Goal: Transaction & Acquisition: Purchase product/service

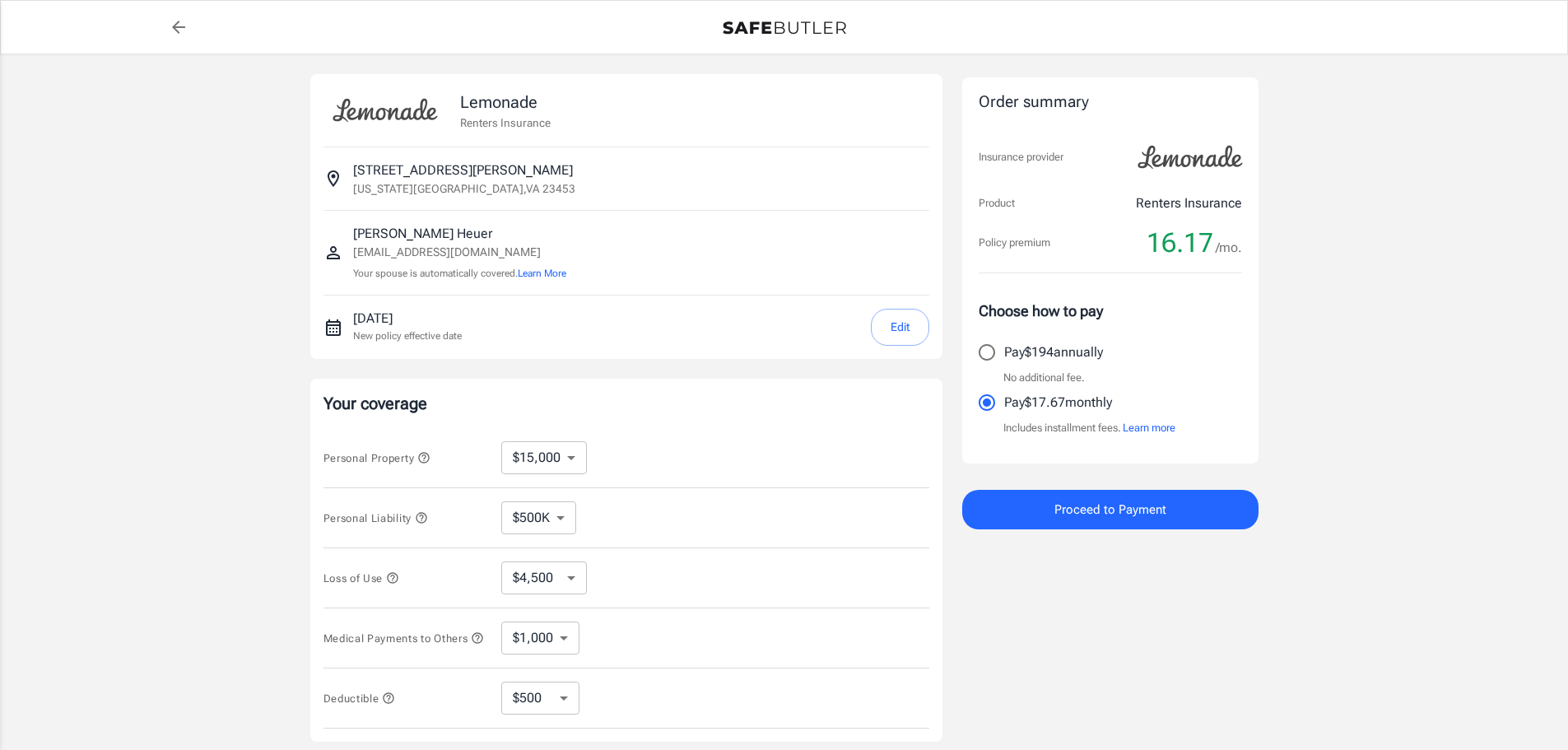
select select "15000"
select select "500000"
select select "500"
click at [886, 325] on button "Edit" at bounding box center [900, 326] width 58 height 37
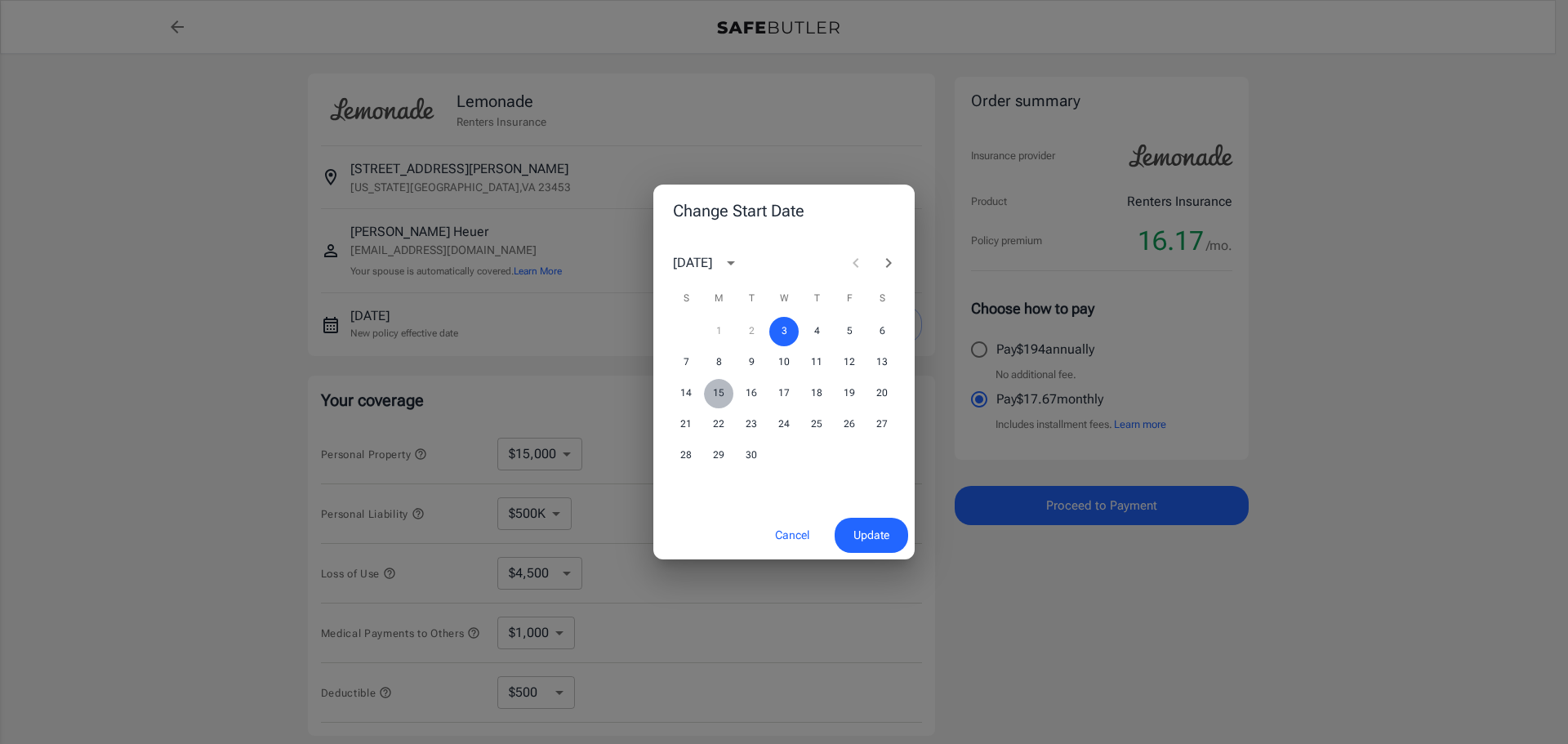
click at [722, 387] on button "15" at bounding box center [718, 393] width 29 height 29
click at [858, 539] on span "Update" at bounding box center [872, 535] width 36 height 21
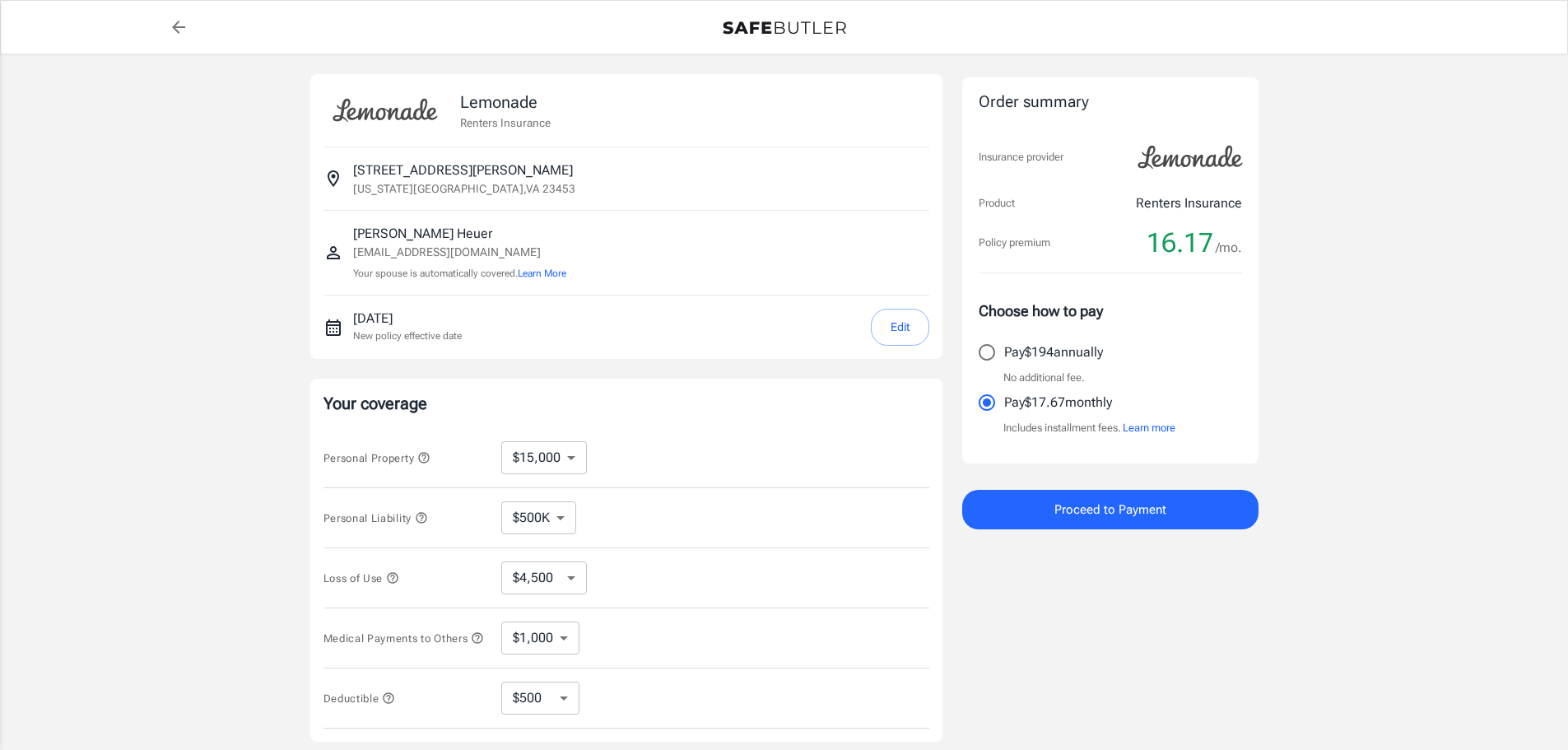
click at [619, 525] on div "Personal Liability $100K $200K $300K $400K $500K ​" at bounding box center [626, 518] width 606 height 60
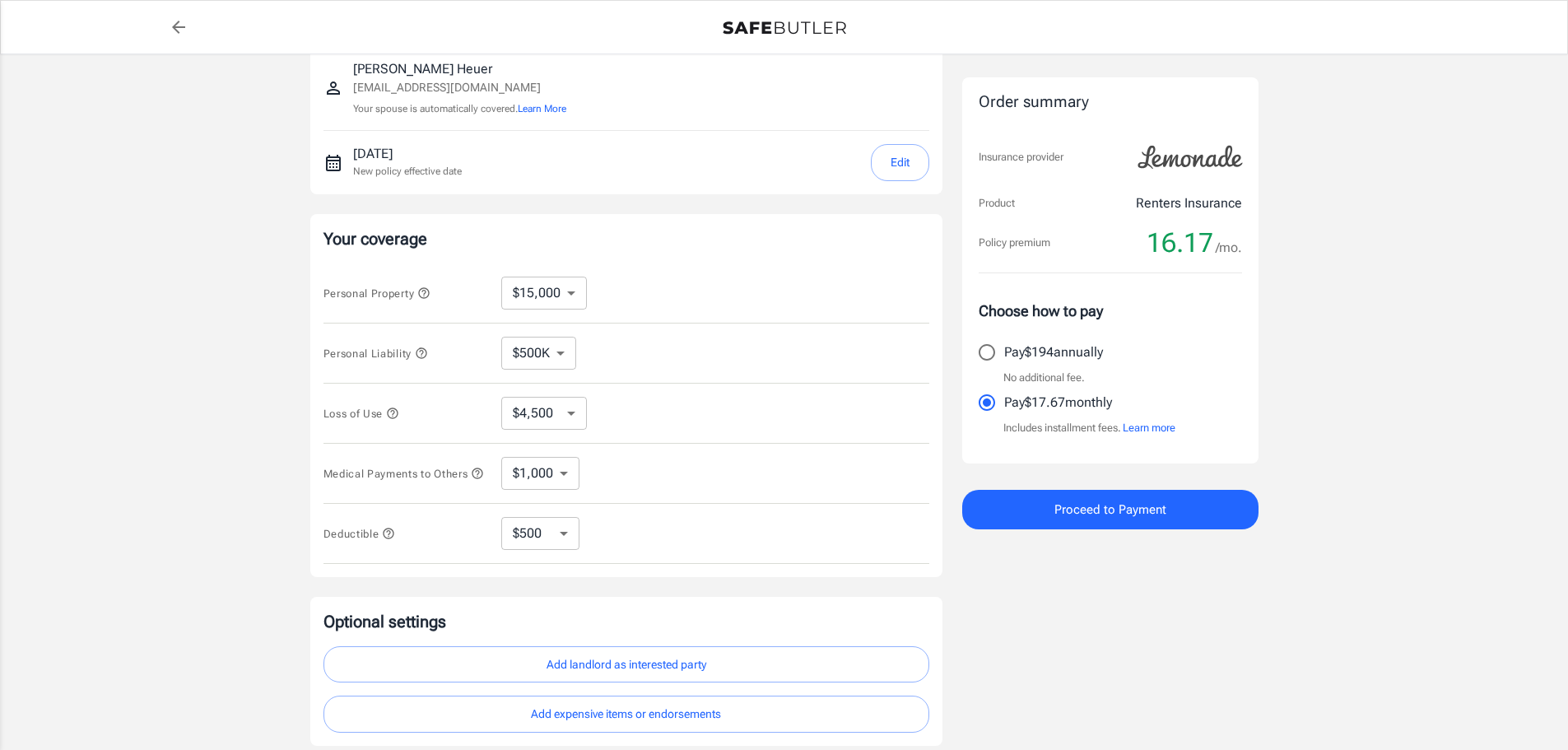
scroll to position [247, 0]
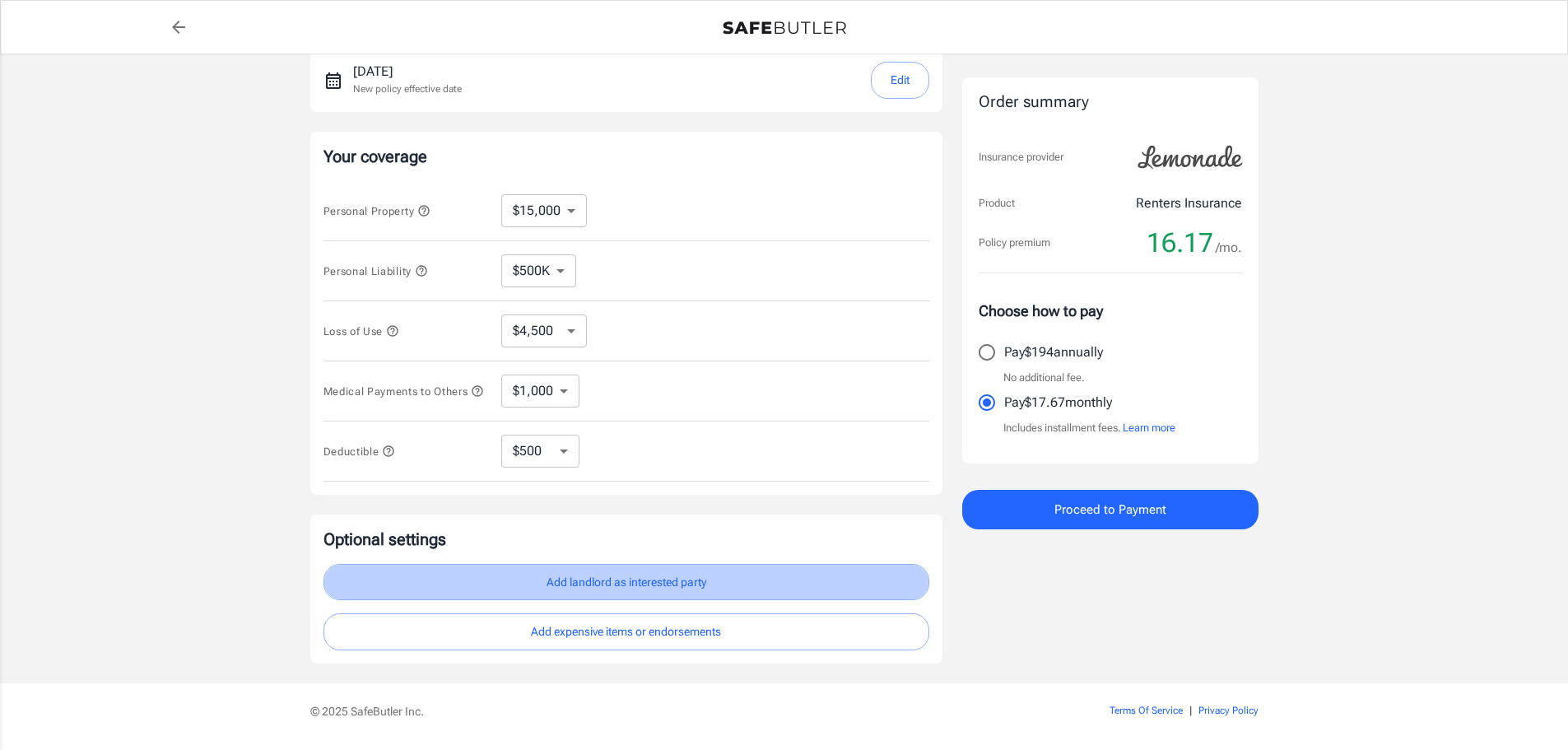
click at [591, 595] on button "Add landlord as interested party" at bounding box center [626, 582] width 606 height 37
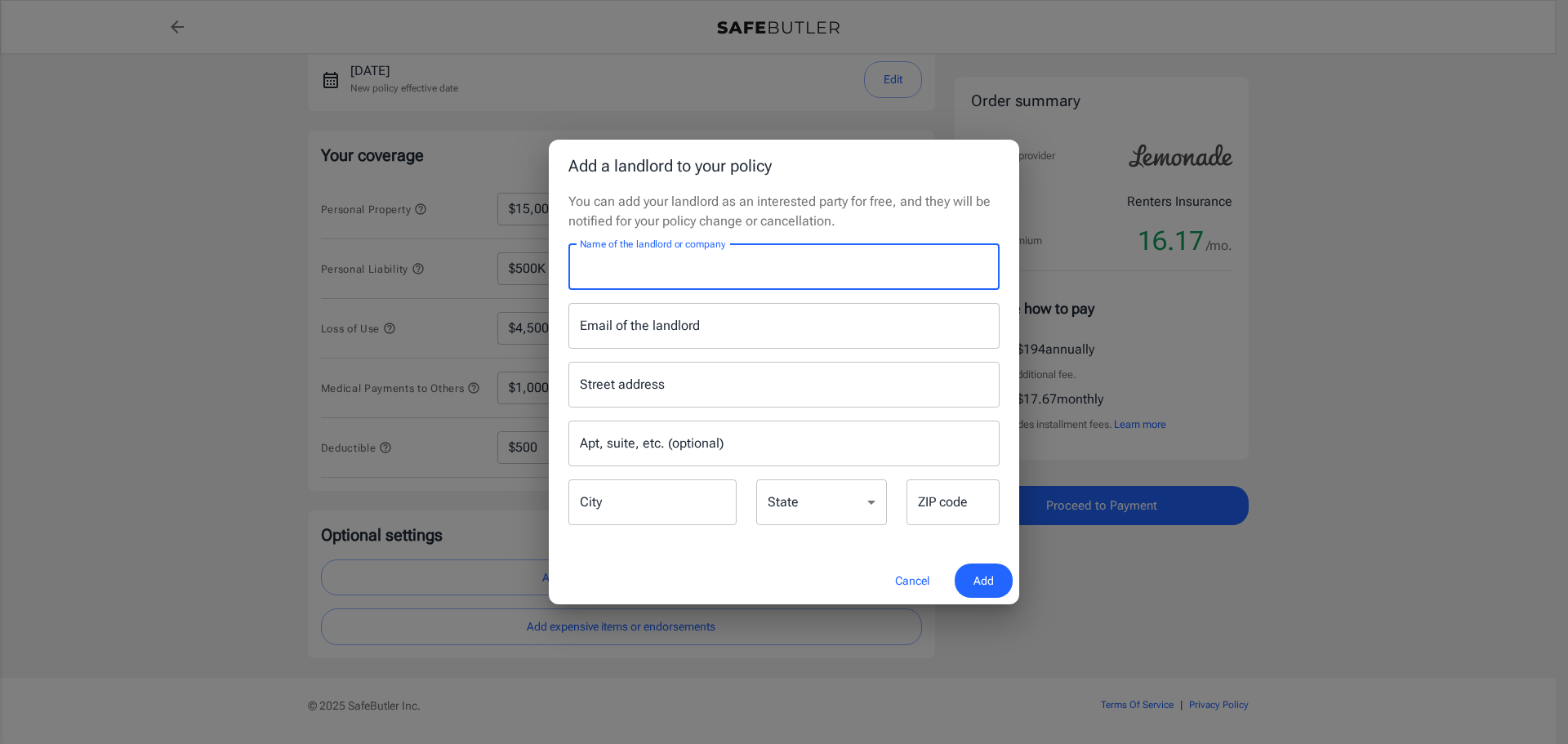
click at [757, 272] on input "Name of the landlord or company" at bounding box center [784, 267] width 432 height 46
type input "Pelican Watch Apartments"
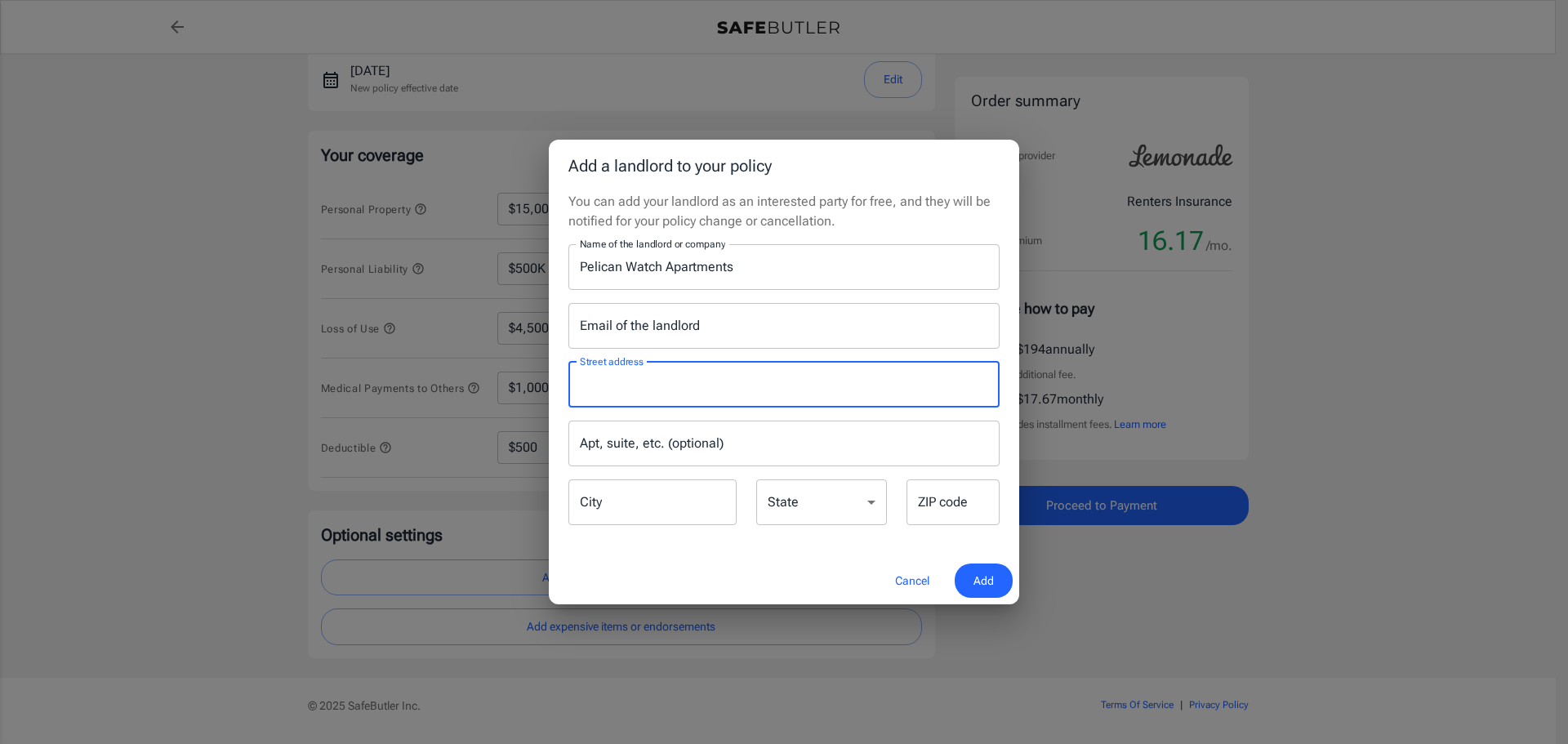
click at [685, 388] on input "Street address" at bounding box center [784, 384] width 417 height 31
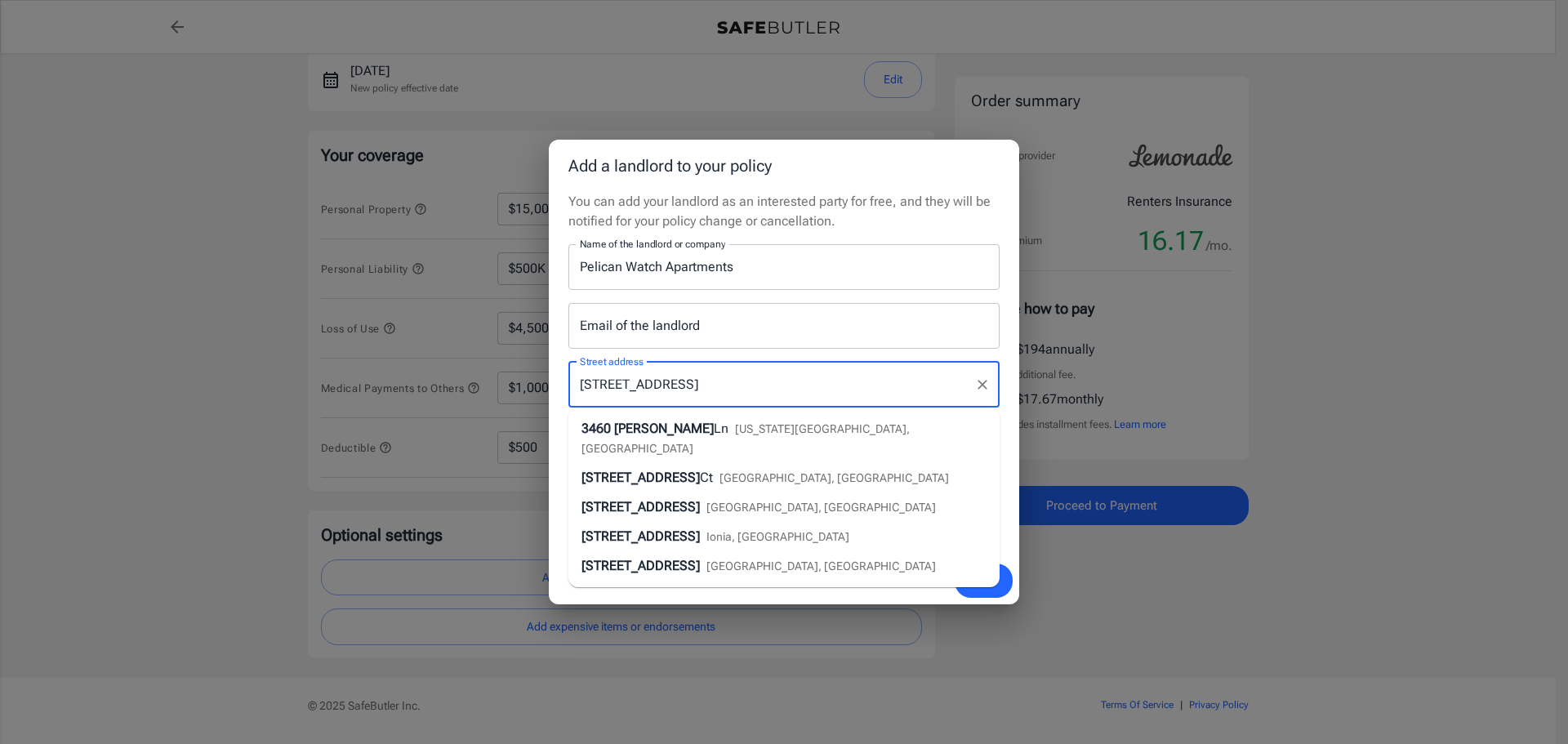
click at [713, 425] on span "Ln" at bounding box center [721, 428] width 15 height 16
type input "3460 Kelsey Bay Ln"
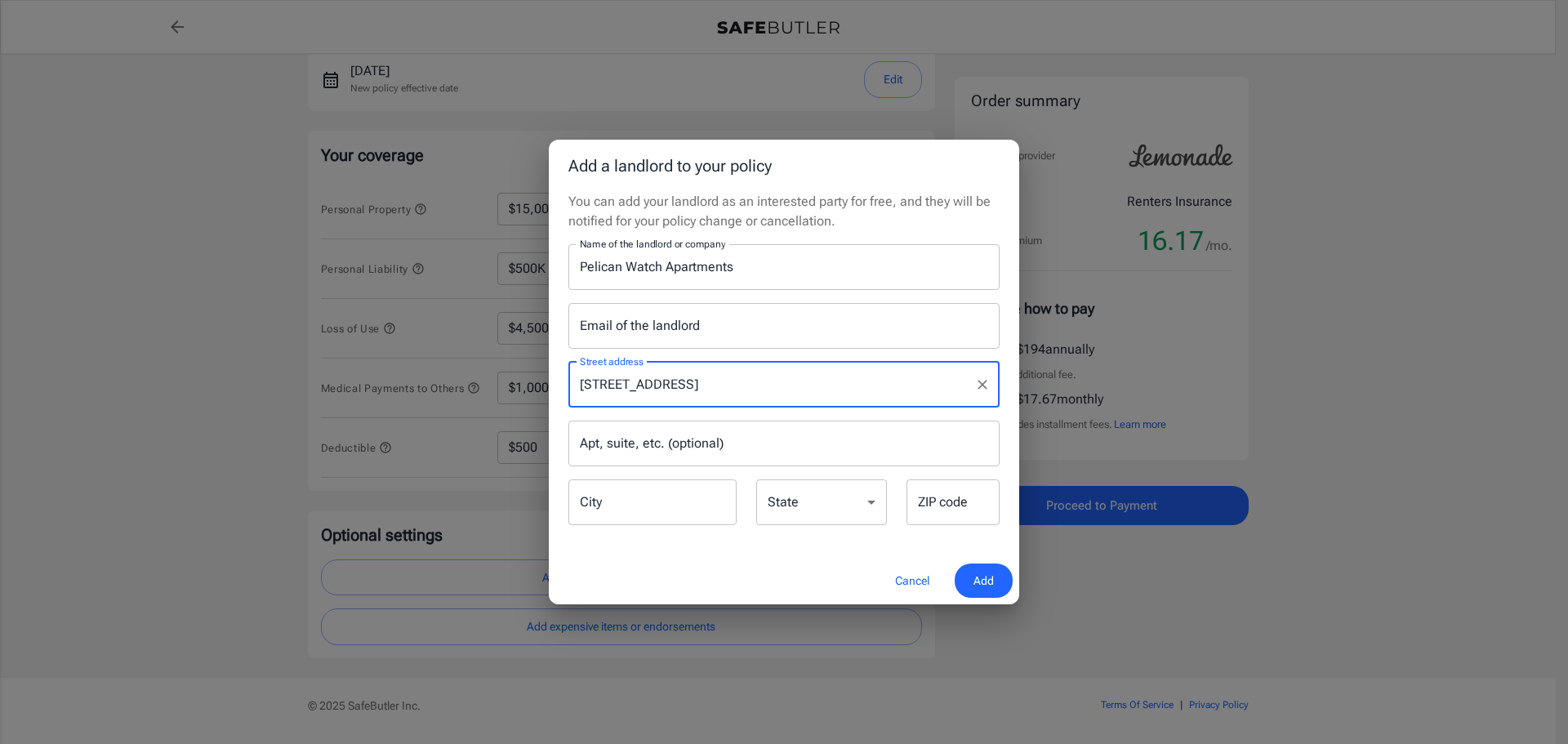
type input "Virginia Beach"
select select "VA"
type input "23453"
type input "3460 Kelsey Bay Ln"
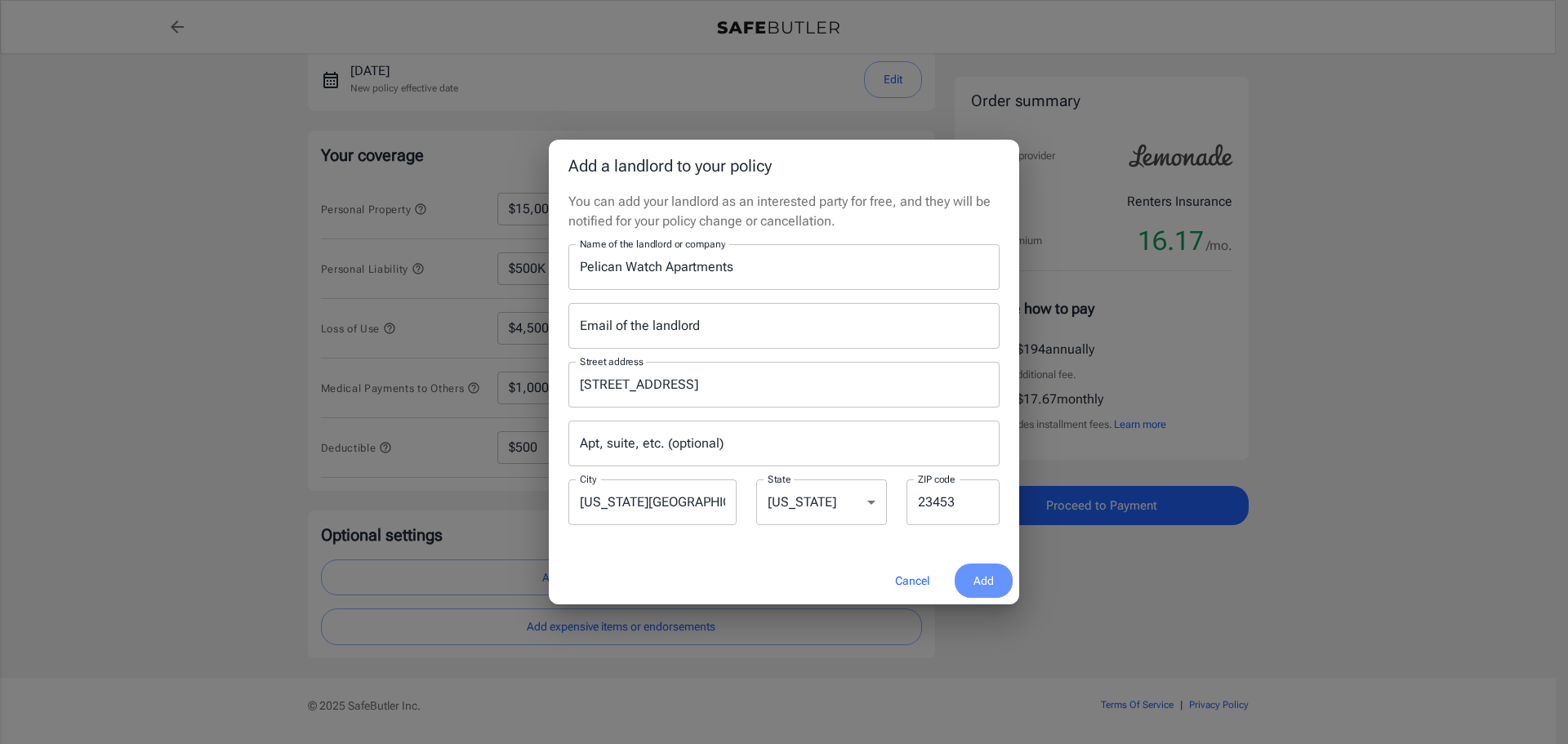
click at [981, 578] on span "Add" at bounding box center [984, 581] width 21 height 21
click at [605, 337] on input "Email of the landlord" at bounding box center [784, 326] width 432 height 46
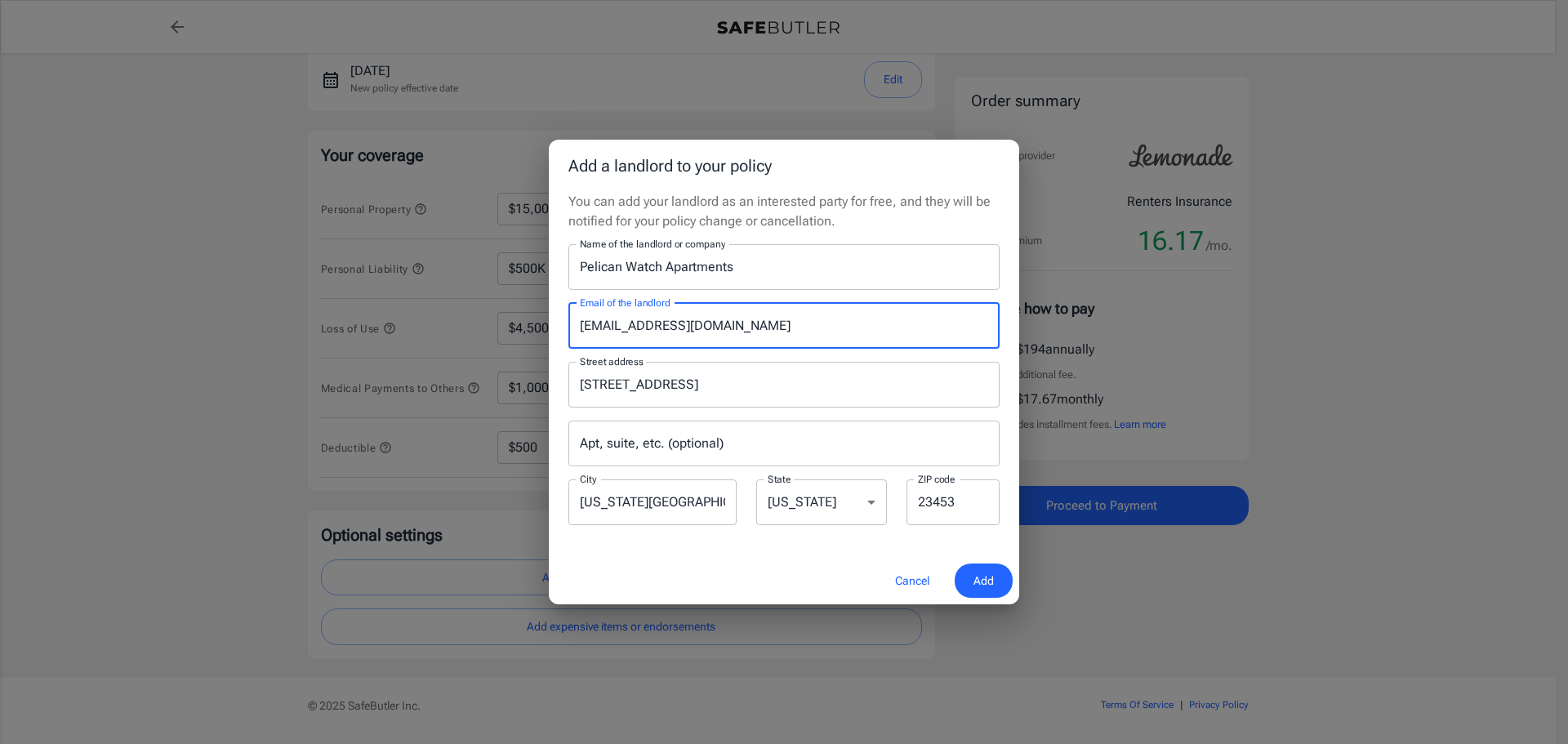
type input "rental@pelicanwatch.hrcoxmail.com"
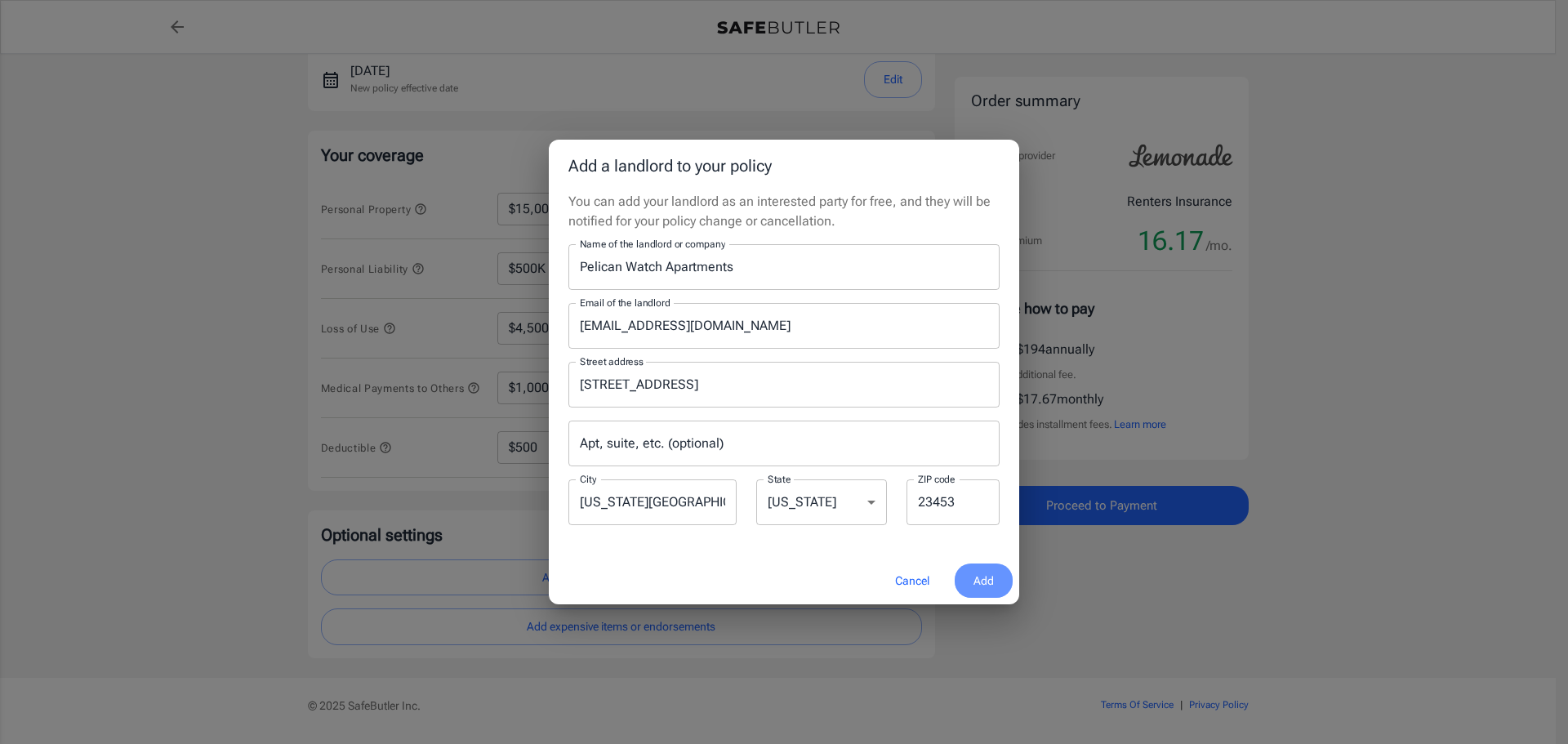
click at [971, 578] on button "Add" at bounding box center [984, 581] width 58 height 36
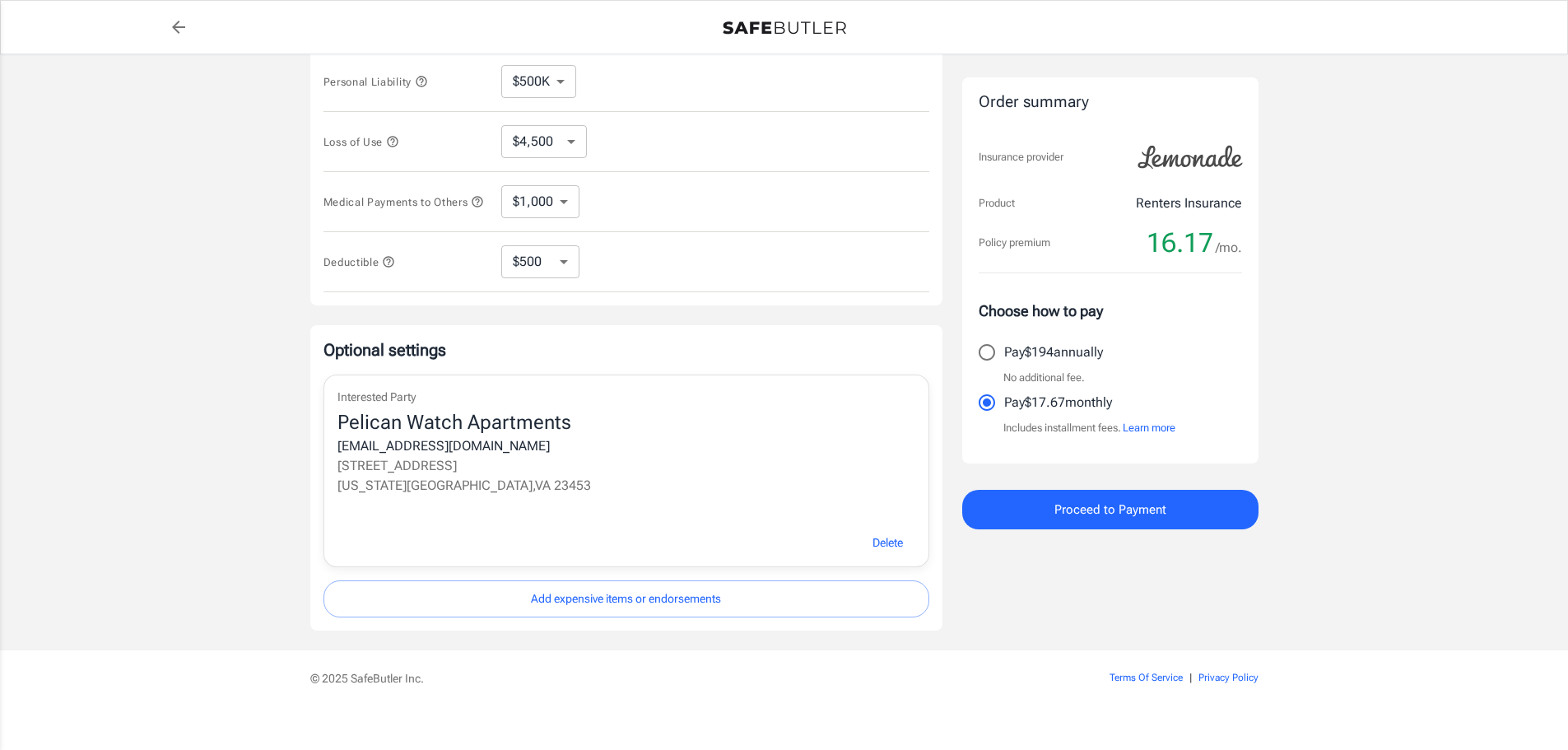
scroll to position [458, 0]
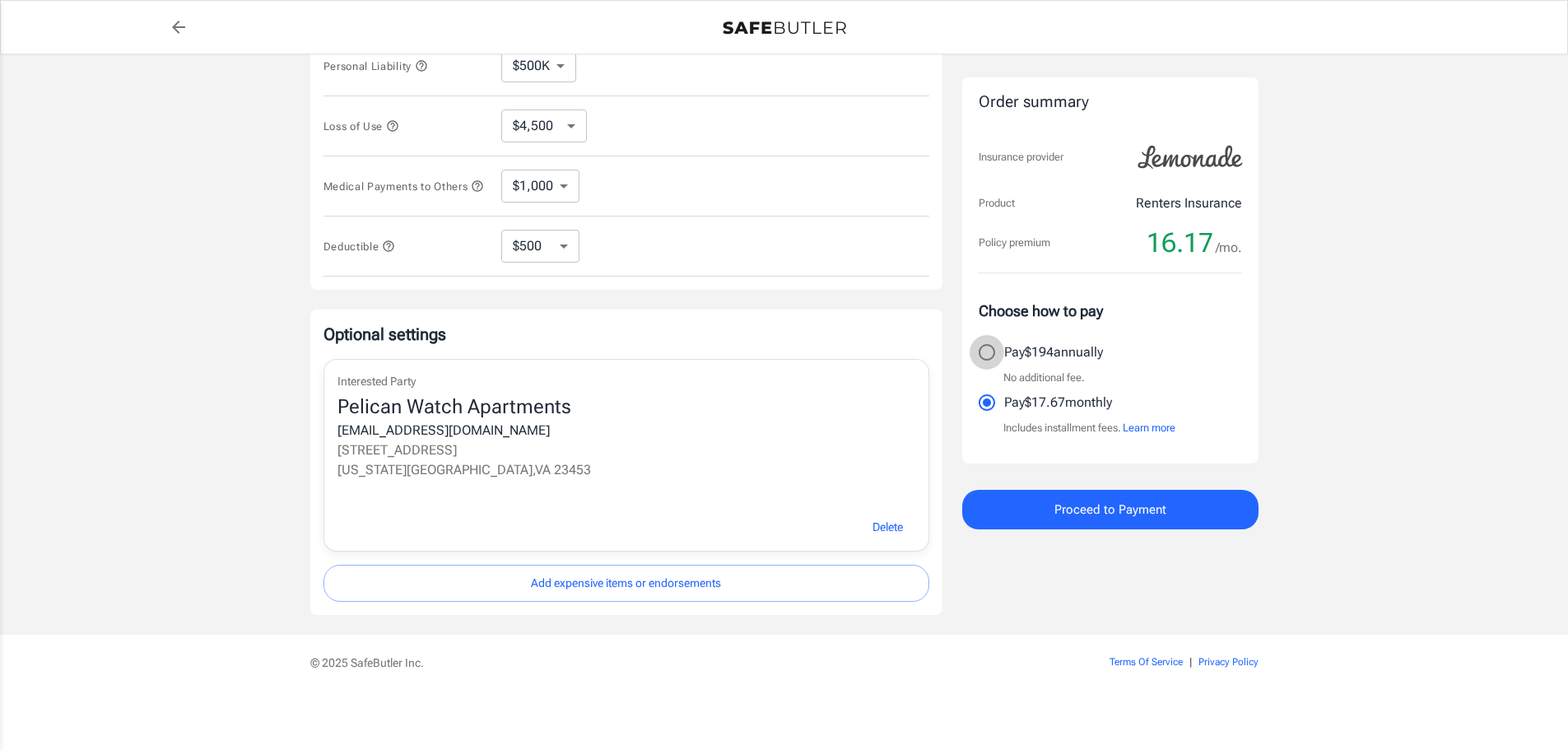
click at [993, 357] on input "Pay $194 annually" at bounding box center [987, 352] width 35 height 35
radio input "true"
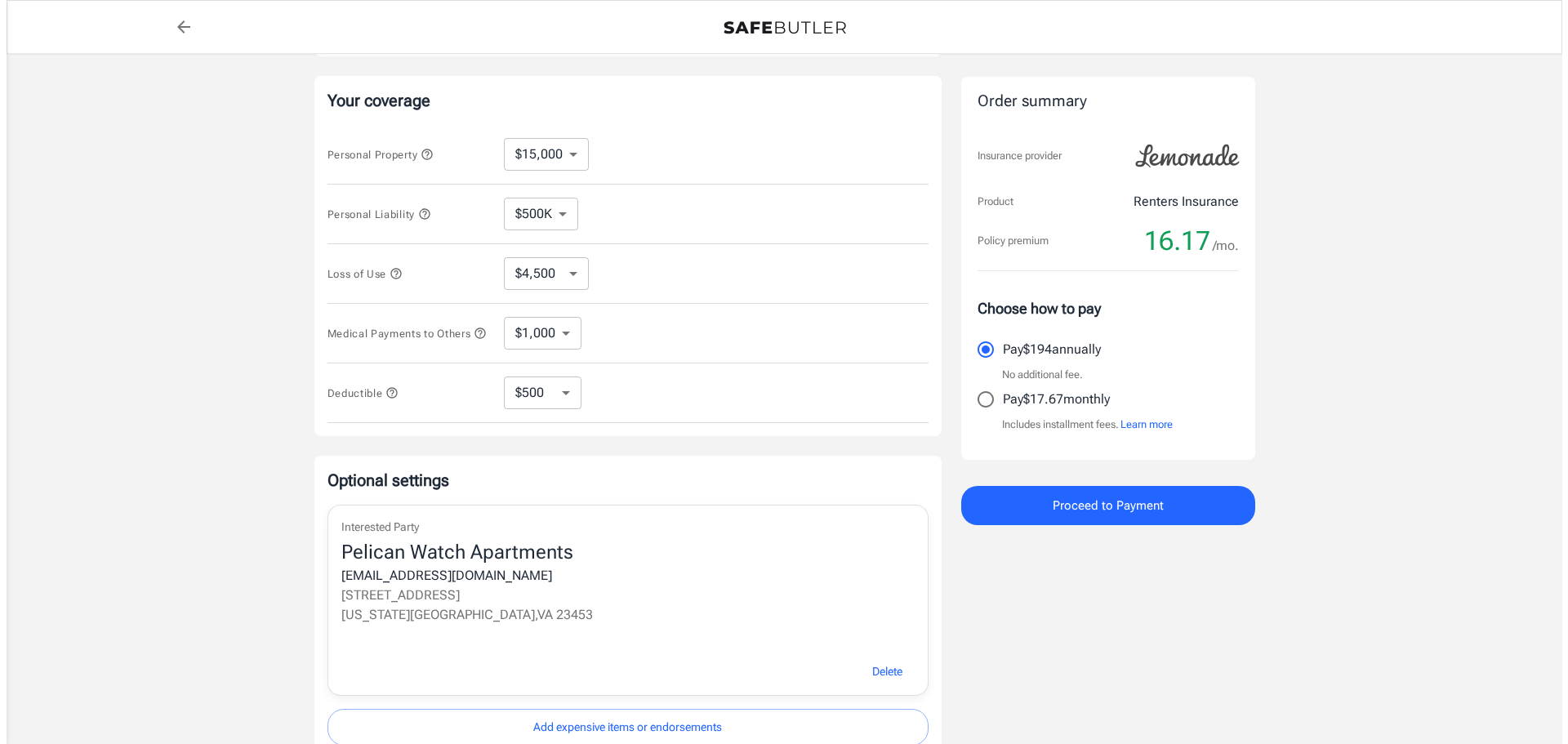
scroll to position [291, 0]
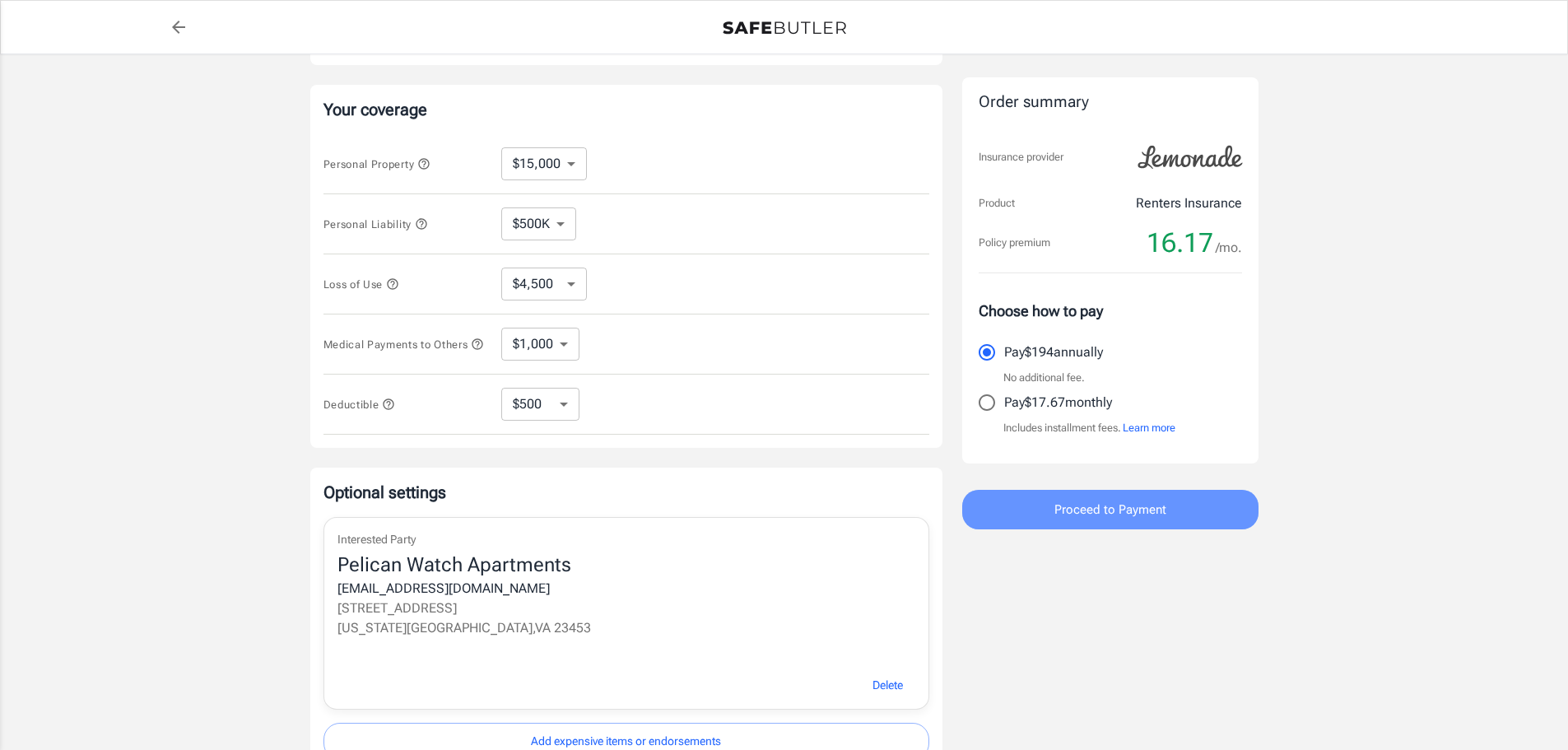
click at [1162, 500] on span "Proceed to Payment" at bounding box center [1109, 509] width 112 height 22
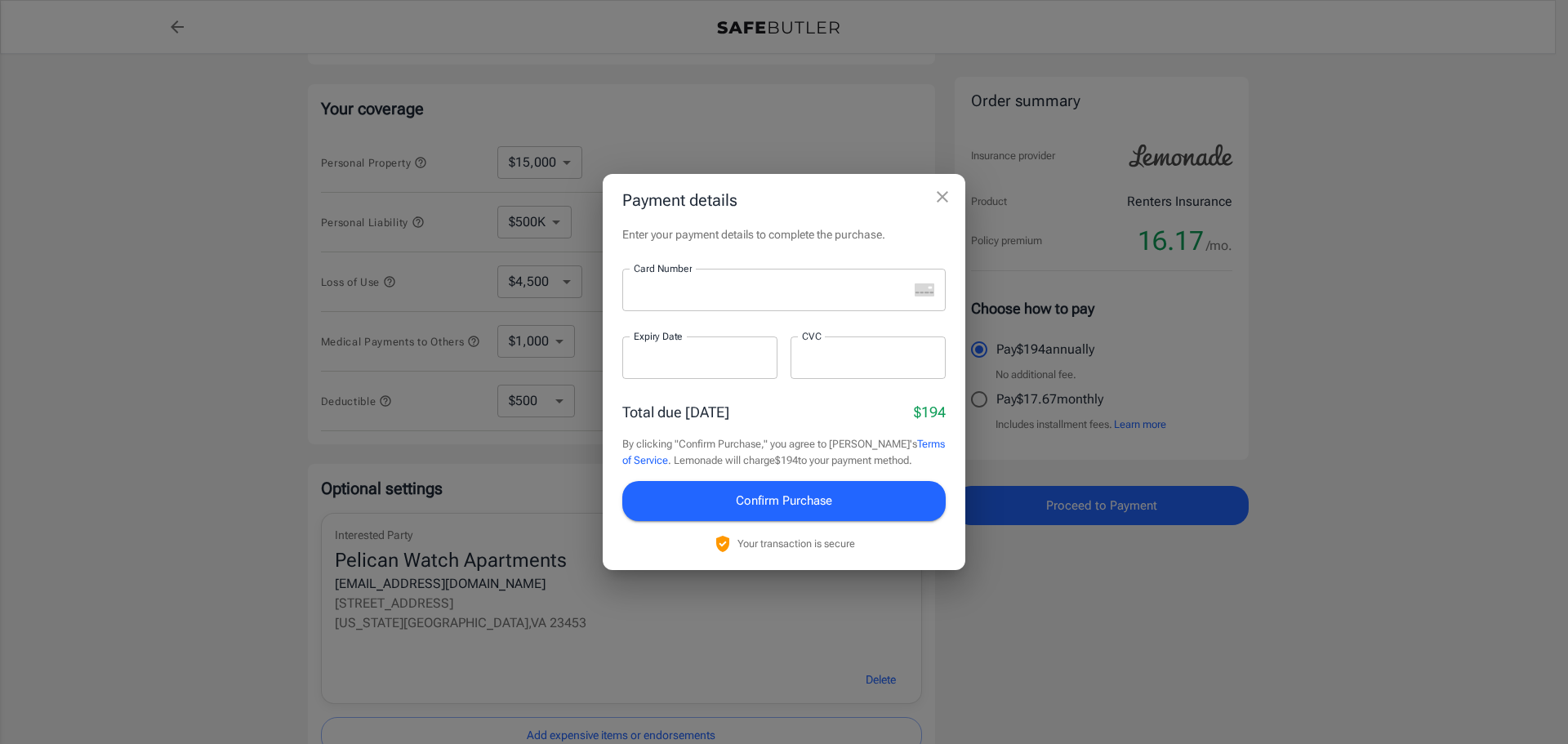
click at [722, 305] on div at bounding box center [765, 289] width 286 height 42
click at [786, 402] on div "Total due today $194" at bounding box center [784, 412] width 323 height 22
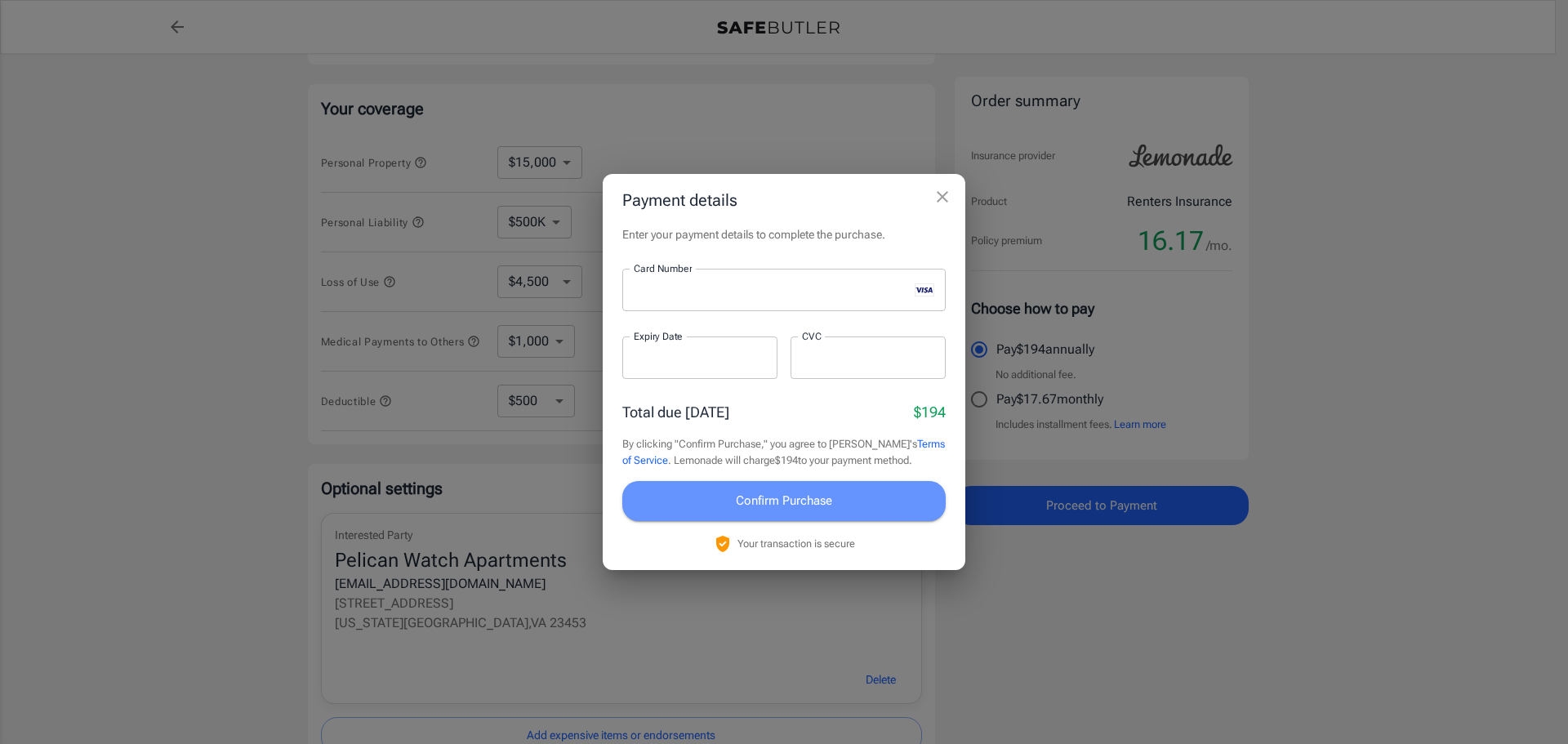
click at [812, 497] on span "Confirm Purchase" at bounding box center [784, 500] width 96 height 22
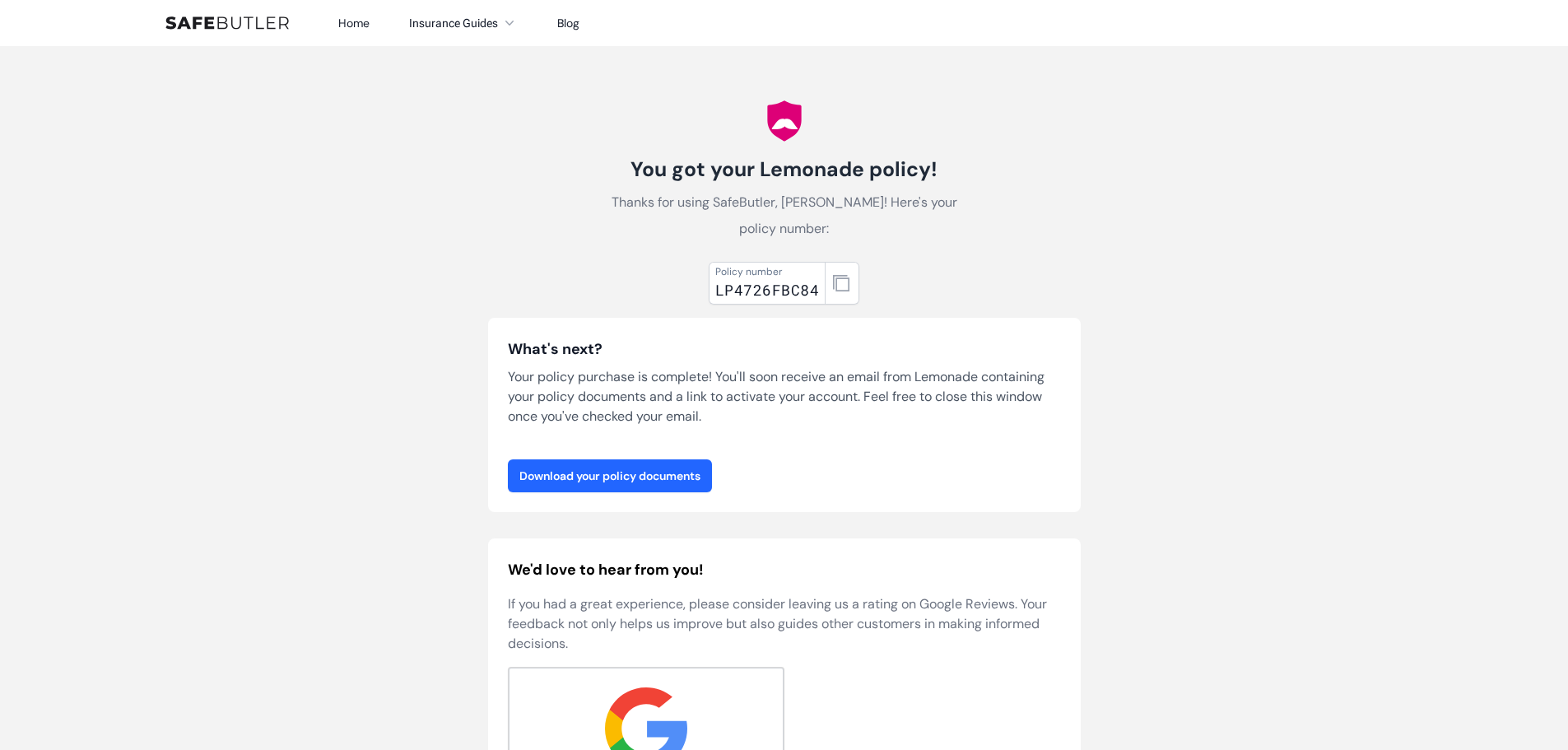
click at [628, 480] on link "Download your policy documents" at bounding box center [609, 475] width 204 height 33
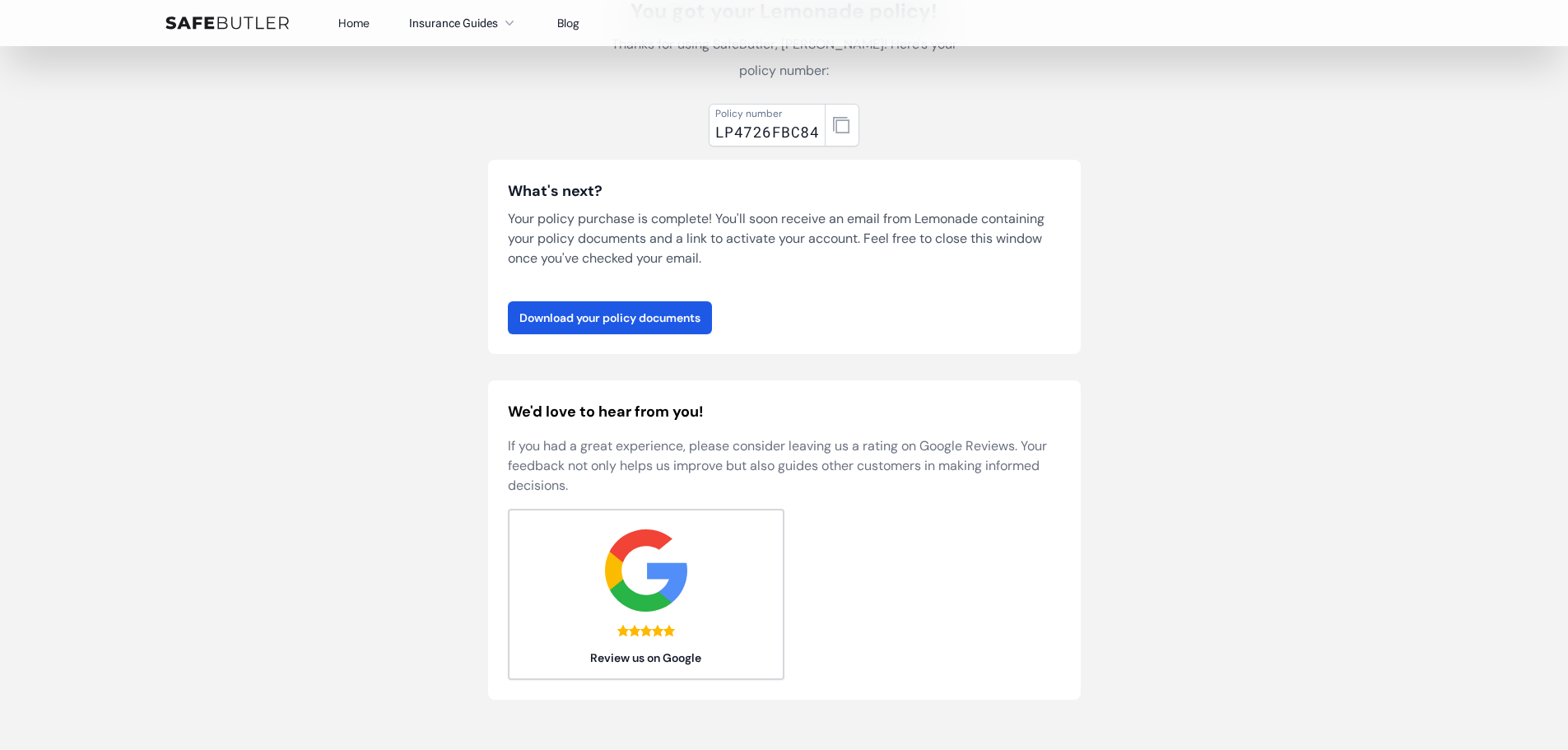
scroll to position [164, 0]
